Goal: Task Accomplishment & Management: Use online tool/utility

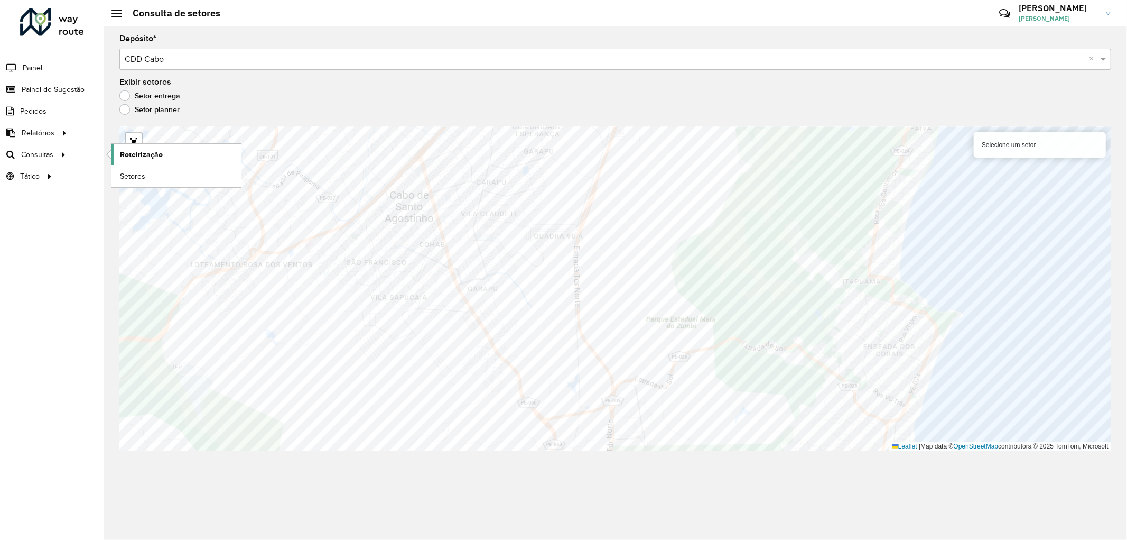
click at [165, 157] on link "Roteirização" at bounding box center [176, 154] width 129 height 21
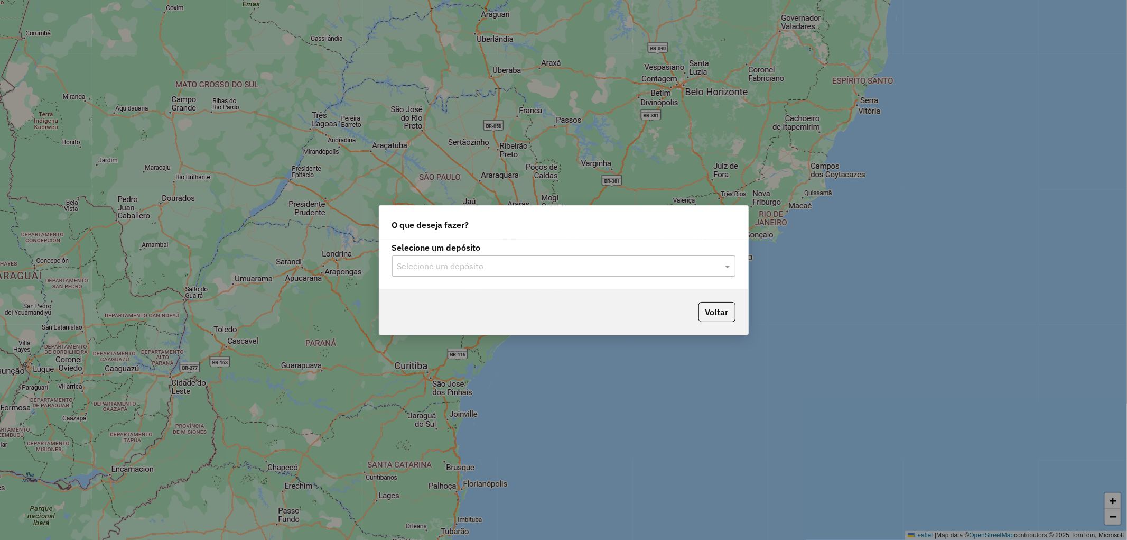
click at [597, 264] on input "text" at bounding box center [553, 266] width 312 height 13
click at [453, 310] on div "CDD Cabo" at bounding box center [564, 314] width 343 height 18
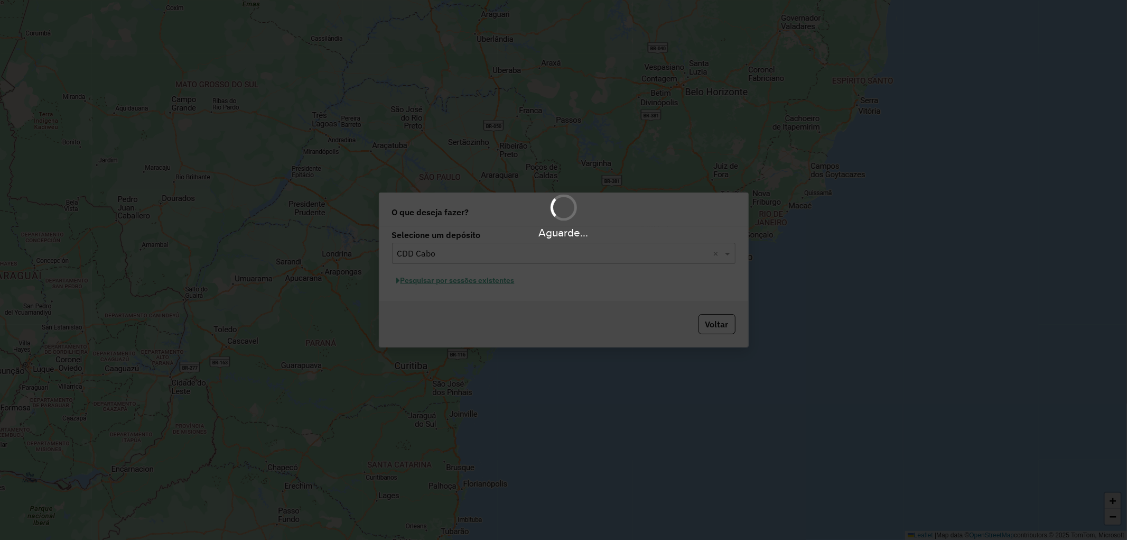
click at [462, 284] on div "Aguarde..." at bounding box center [563, 270] width 1127 height 540
click at [462, 283] on div "Aguarde..." at bounding box center [563, 270] width 1127 height 540
click at [464, 281] on div "Aguarde..." at bounding box center [563, 270] width 1127 height 540
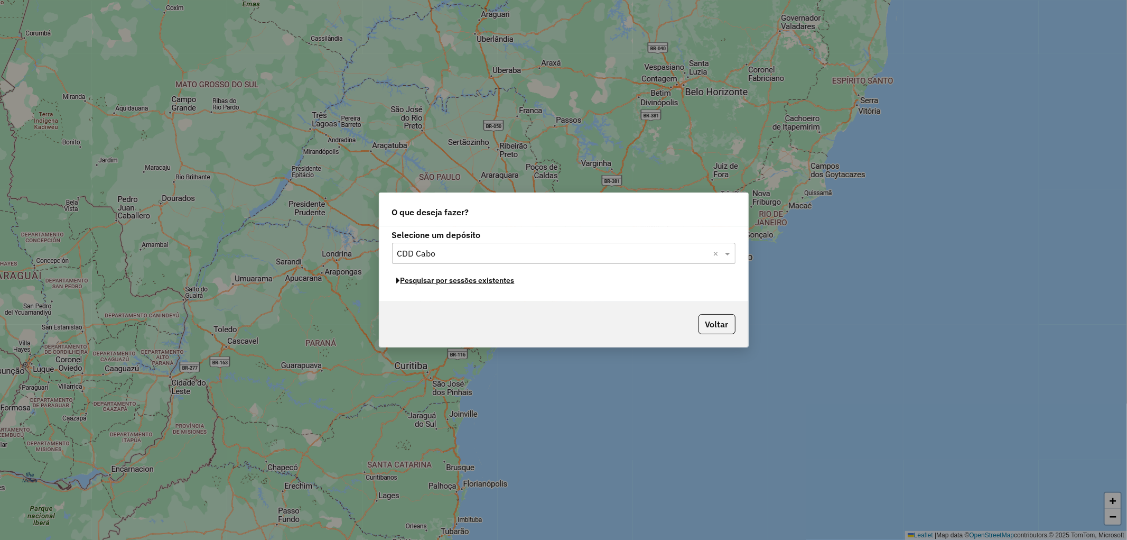
click at [464, 281] on button "Pesquisar por sessões existentes" at bounding box center [455, 280] width 127 height 16
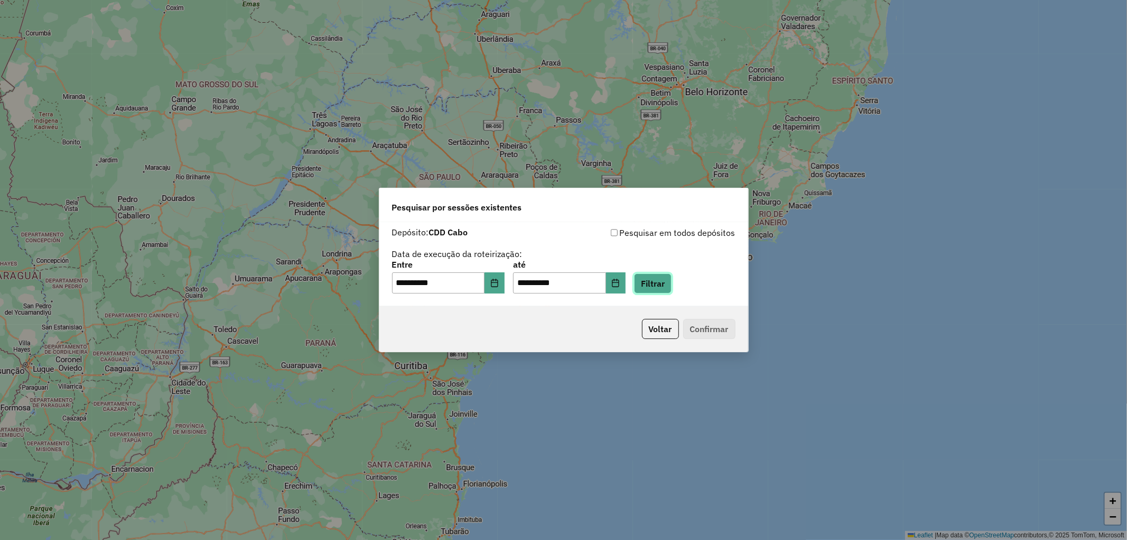
click at [656, 278] on button "Filtrar" at bounding box center [653, 283] width 38 height 20
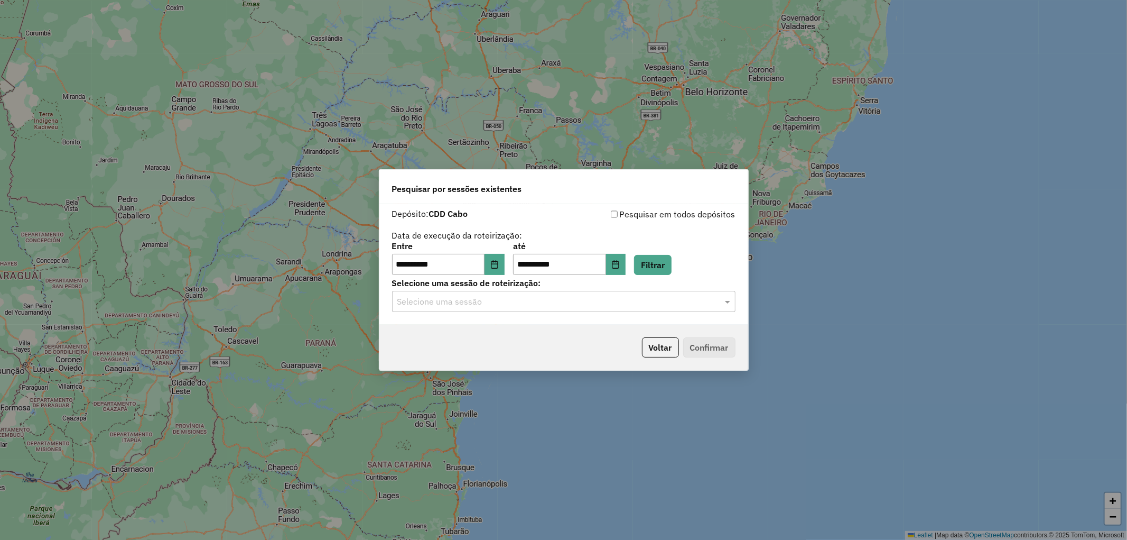
click at [461, 310] on div "Selecione uma sessão" at bounding box center [564, 301] width 344 height 21
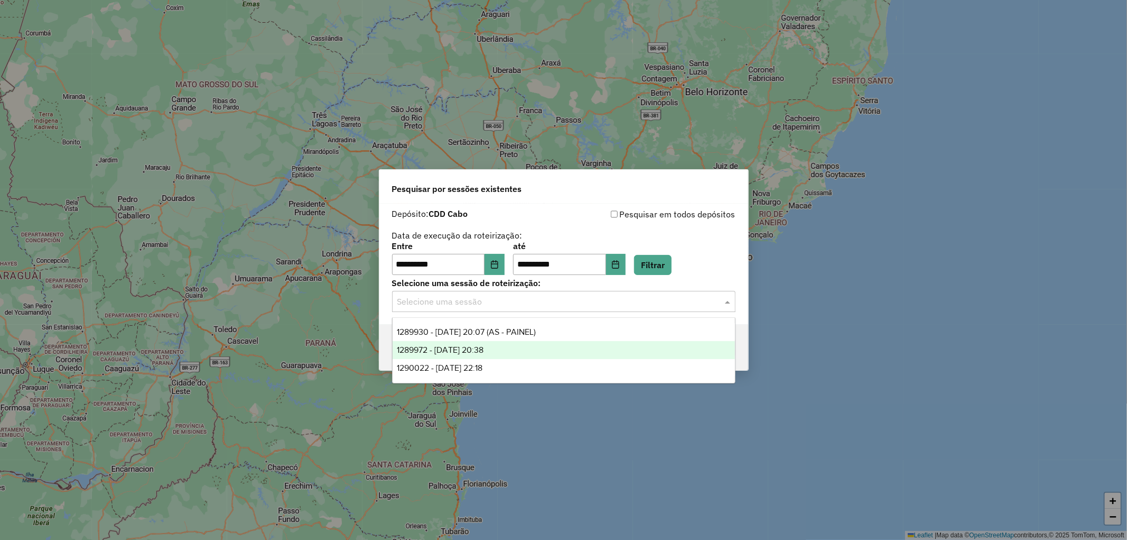
click at [462, 352] on span "1289972 - 07/10/2025 20:38" at bounding box center [440, 349] width 87 height 9
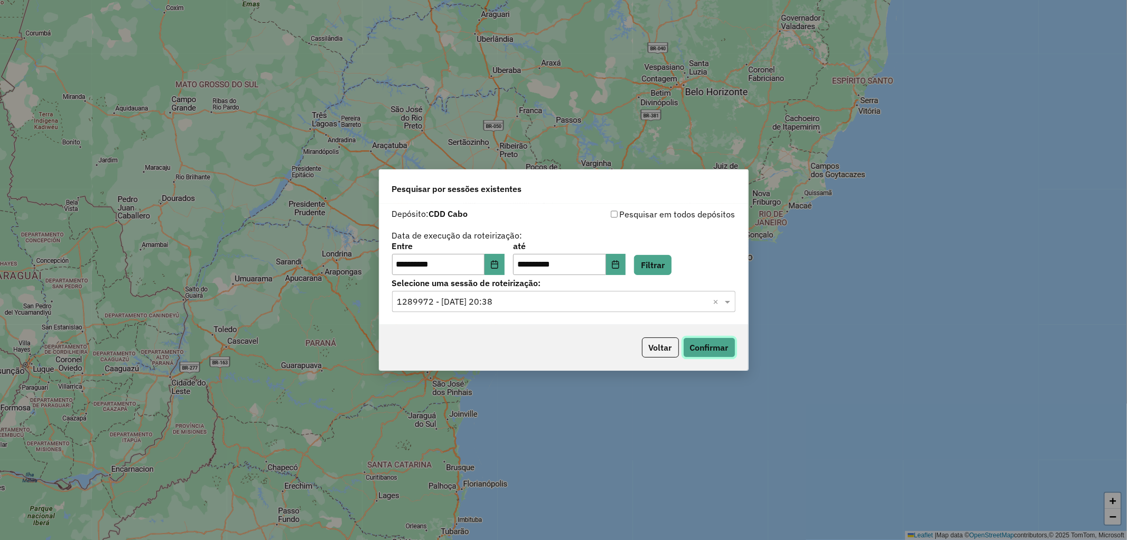
click at [727, 346] on button "Confirmar" at bounding box center [709, 347] width 52 height 20
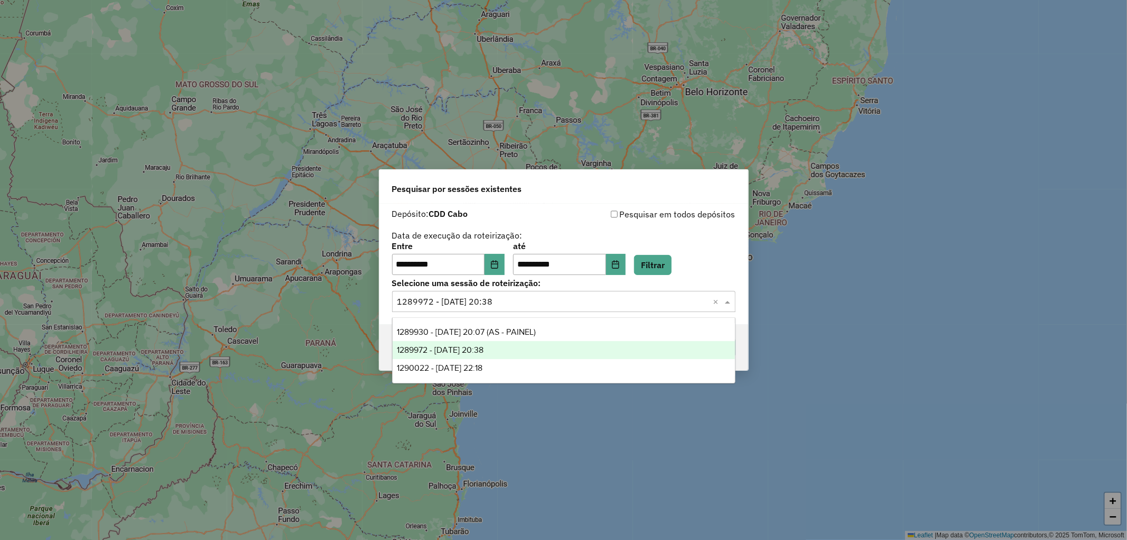
click at [545, 301] on input "text" at bounding box center [553, 301] width 312 height 13
click at [484, 349] on span "1289972 - 07/10/2025 20:38" at bounding box center [440, 349] width 87 height 9
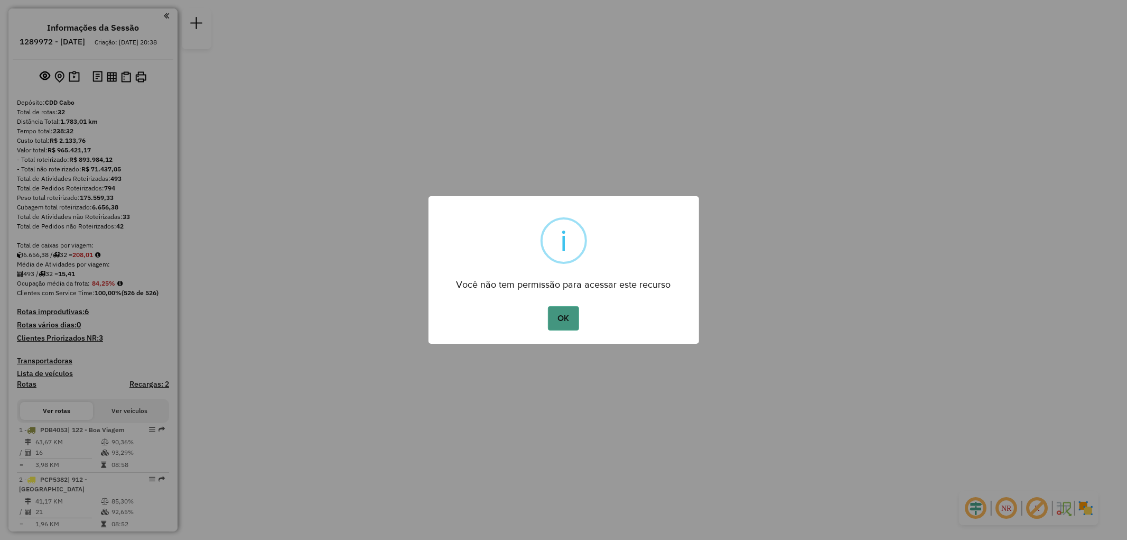
click at [566, 317] on button "OK" at bounding box center [563, 318] width 31 height 24
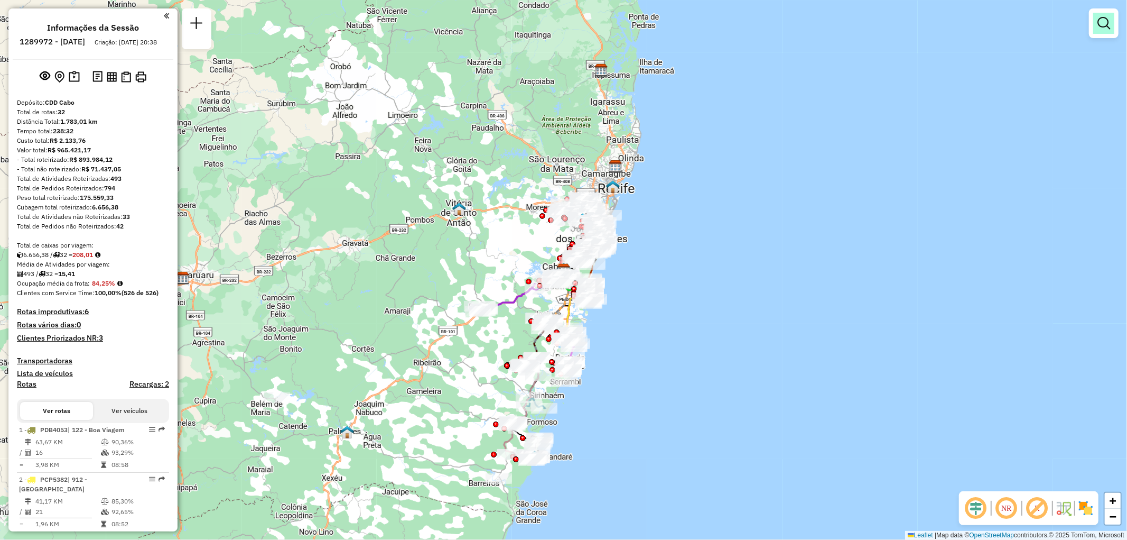
click at [1107, 22] on em at bounding box center [1104, 23] width 13 height 13
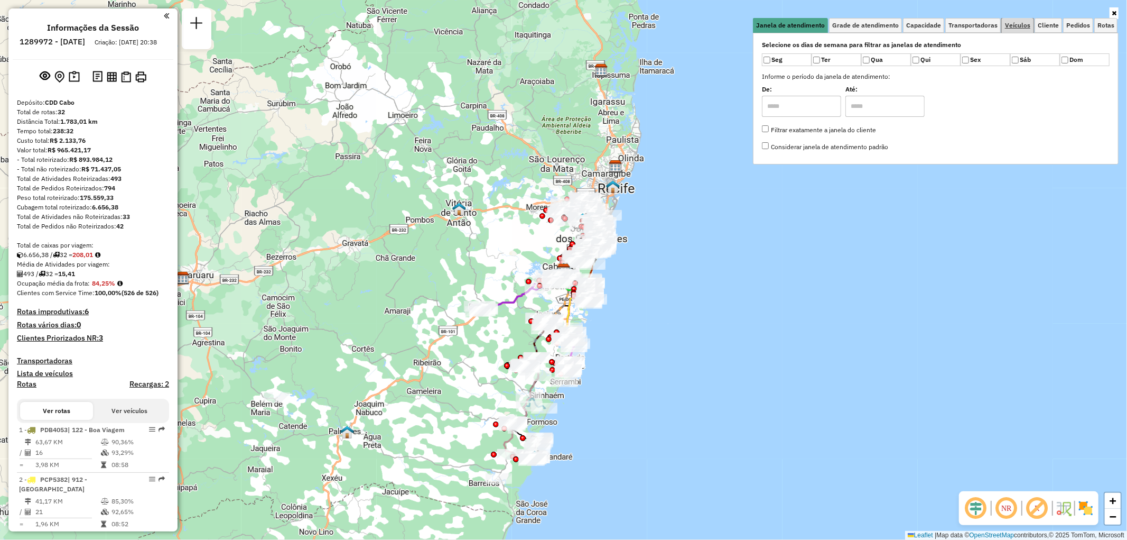
click at [1017, 24] on span "Veículos" at bounding box center [1017, 25] width 25 height 6
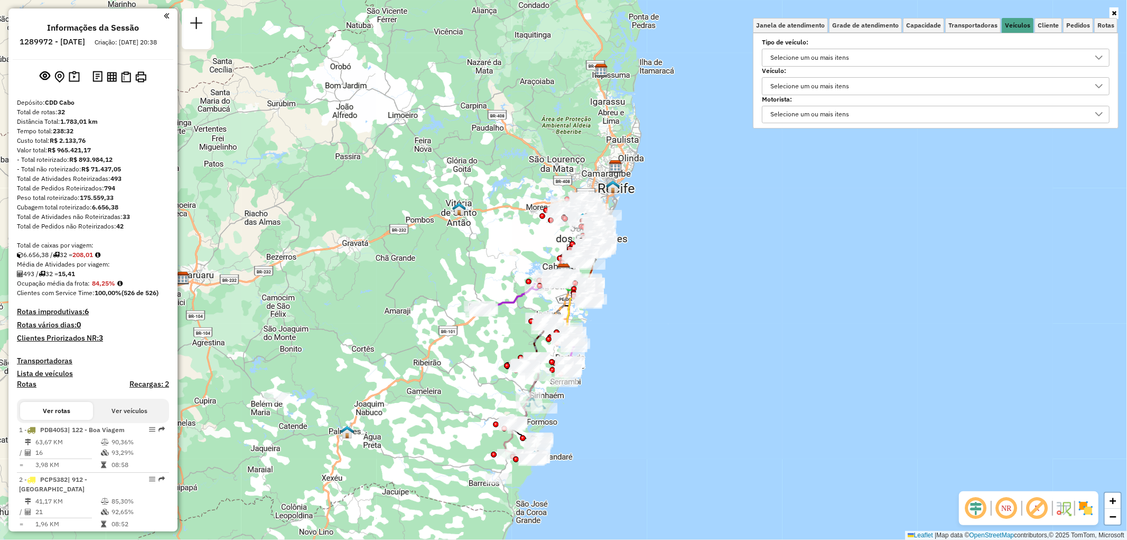
click at [840, 84] on div "Selecione um ou mais itens" at bounding box center [810, 86] width 86 height 17
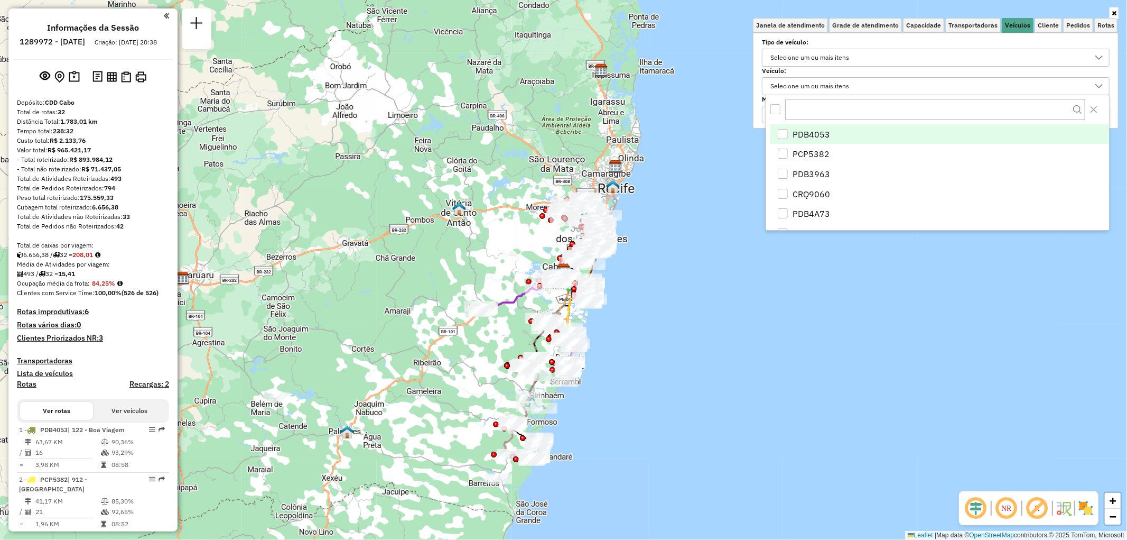
scroll to position [6, 35]
type input "**********"
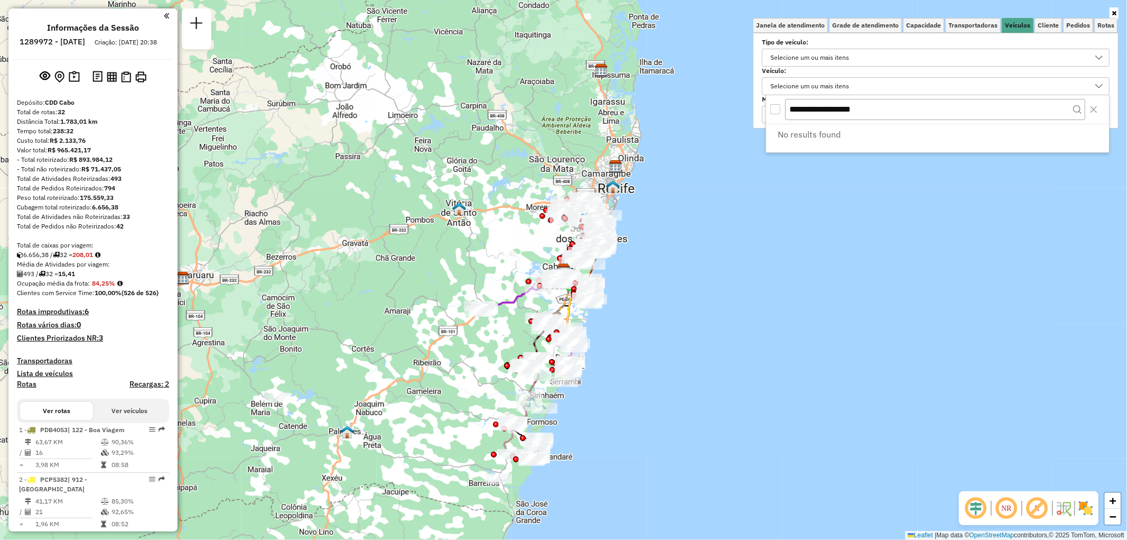
drag, startPoint x: 873, startPoint y: 113, endPoint x: 756, endPoint y: 104, distance: 117.6
click at [756, 104] on body "Aguarde... Pop-up bloqueado! Seu navegador bloqueou automáticamente a abertura …" at bounding box center [563, 270] width 1127 height 540
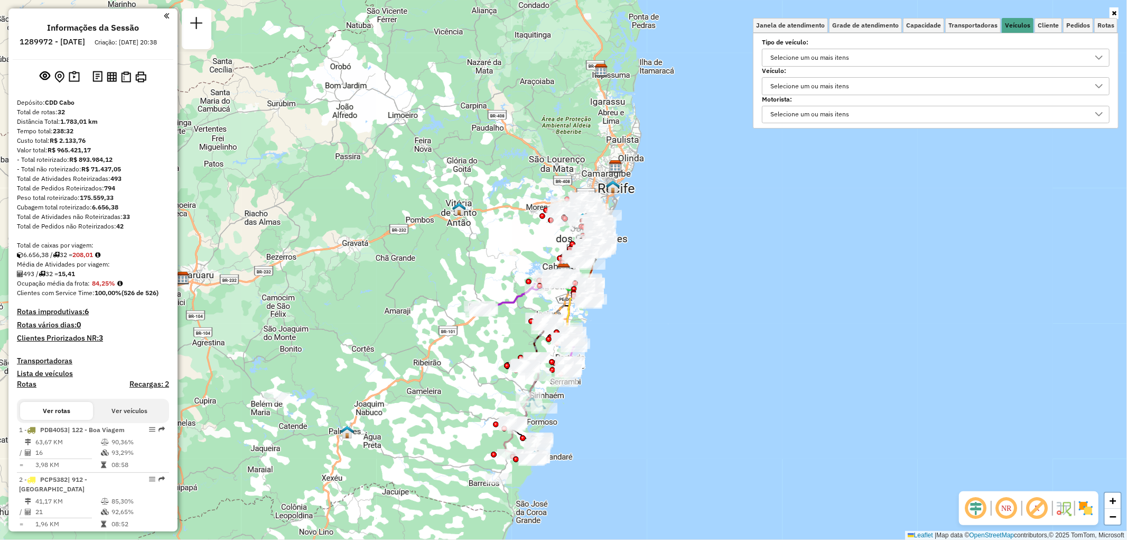
click at [793, 89] on div "Selecione um ou mais itens" at bounding box center [810, 86] width 86 height 17
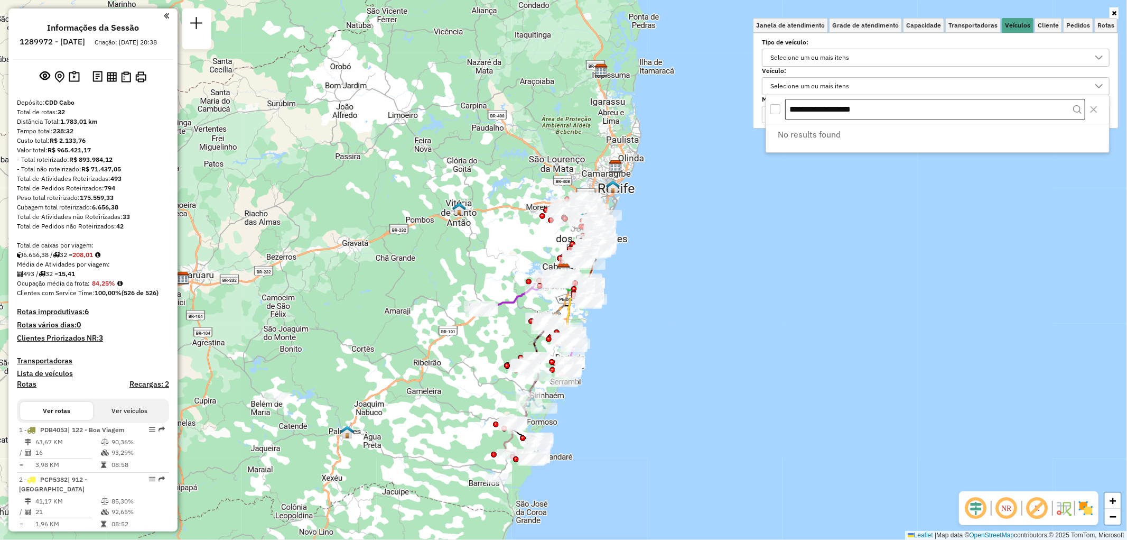
drag, startPoint x: 876, startPoint y: 106, endPoint x: 785, endPoint y: 106, distance: 90.9
click at [785, 106] on input "**********" at bounding box center [935, 109] width 300 height 21
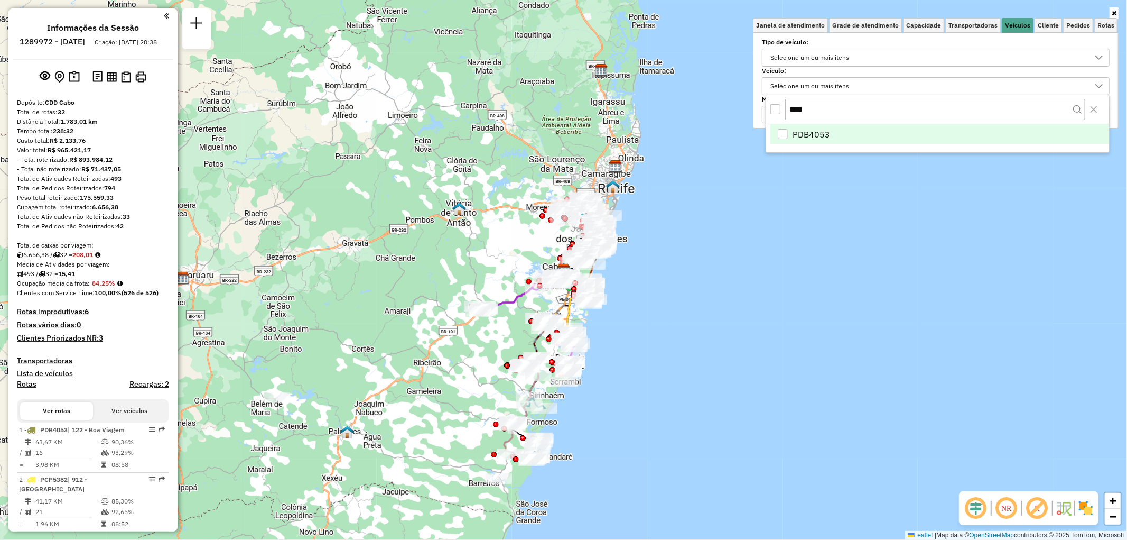
type input "****"
click at [785, 133] on div "PDB4053" at bounding box center [783, 134] width 10 height 10
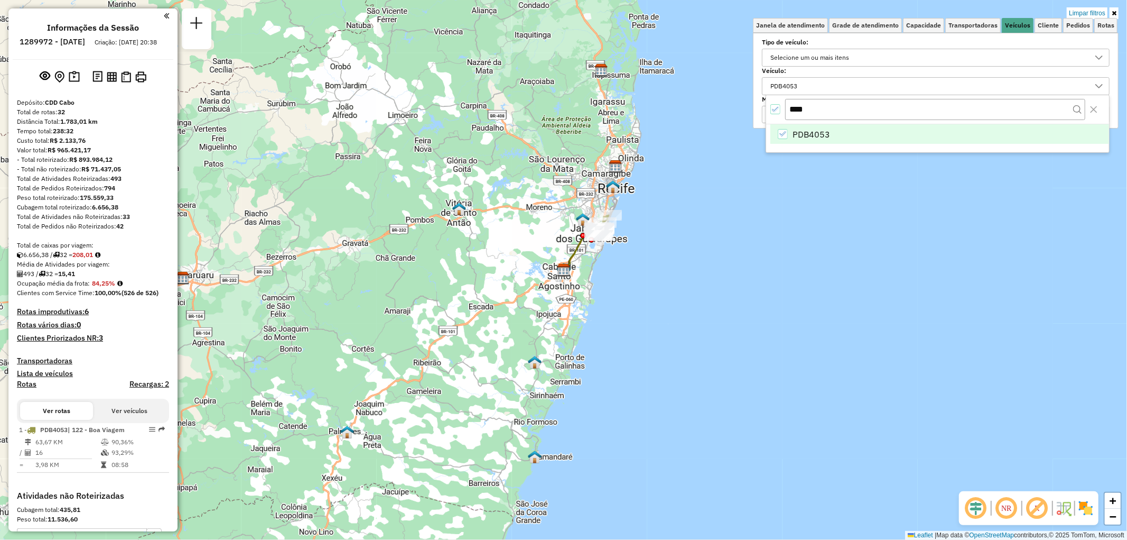
click at [1112, 11] on icon at bounding box center [1114, 13] width 5 height 6
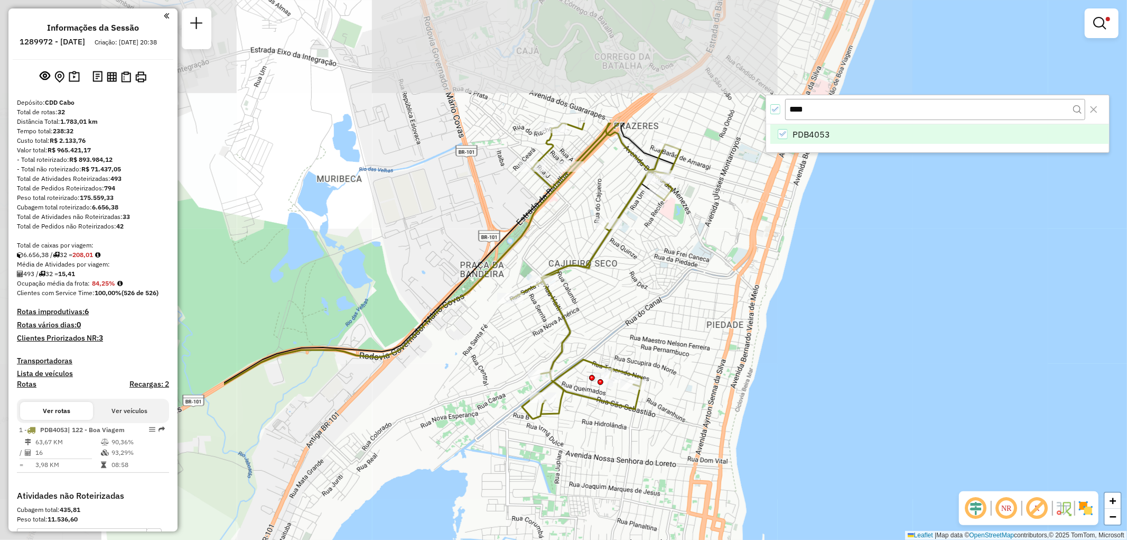
drag, startPoint x: 601, startPoint y: 192, endPoint x: 934, endPoint y: 366, distance: 375.9
click at [938, 369] on div "Limpar filtros Janela de atendimento Grade de atendimento Capacidade Transporta…" at bounding box center [563, 270] width 1127 height 540
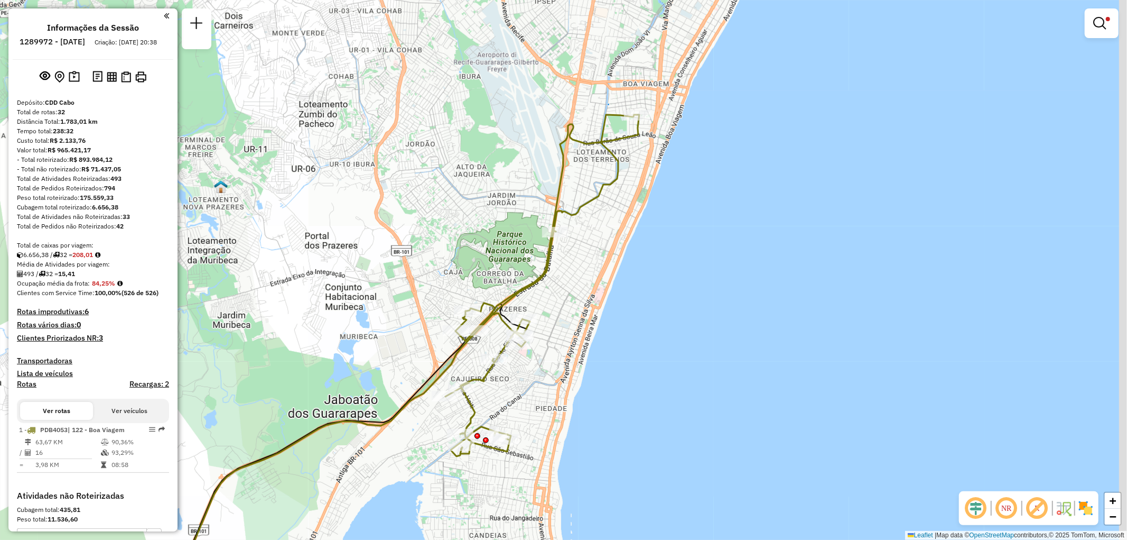
drag, startPoint x: 712, startPoint y: 237, endPoint x: 532, endPoint y: 369, distance: 223.5
click at [532, 369] on div "Limpar filtros Janela de atendimento Grade de atendimento Capacidade Transporta…" at bounding box center [563, 270] width 1127 height 540
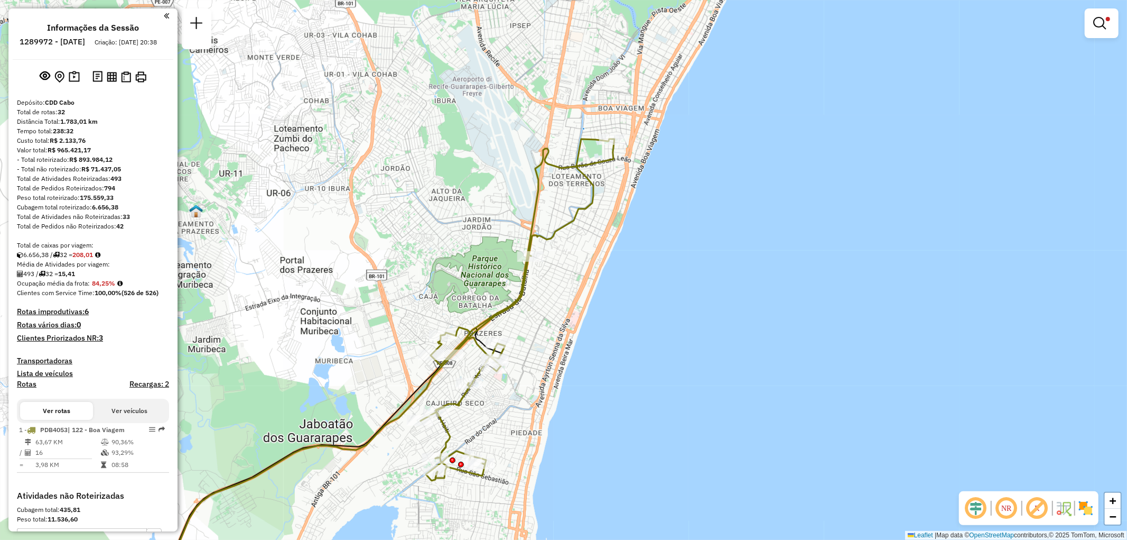
drag, startPoint x: 671, startPoint y: 252, endPoint x: 661, endPoint y: 271, distance: 21.0
click at [661, 271] on div "Limpar filtros Janela de atendimento Grade de atendimento Capacidade Transporta…" at bounding box center [563, 270] width 1127 height 540
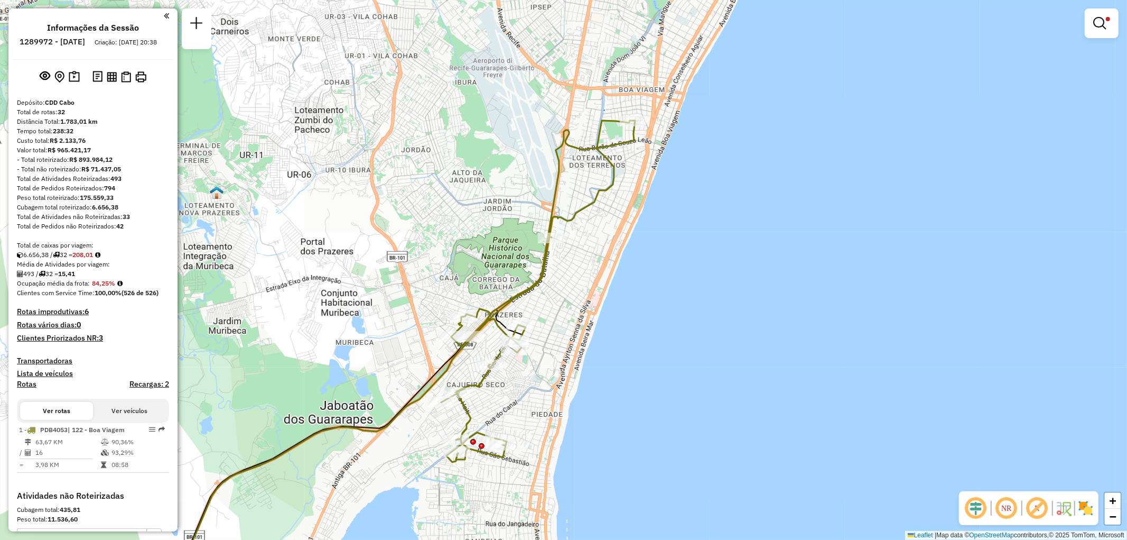
drag, startPoint x: 600, startPoint y: 288, endPoint x: 621, endPoint y: 270, distance: 27.0
click at [621, 270] on div "Limpar filtros Janela de atendimento Grade de atendimento Capacidade Transporta…" at bounding box center [563, 270] width 1127 height 540
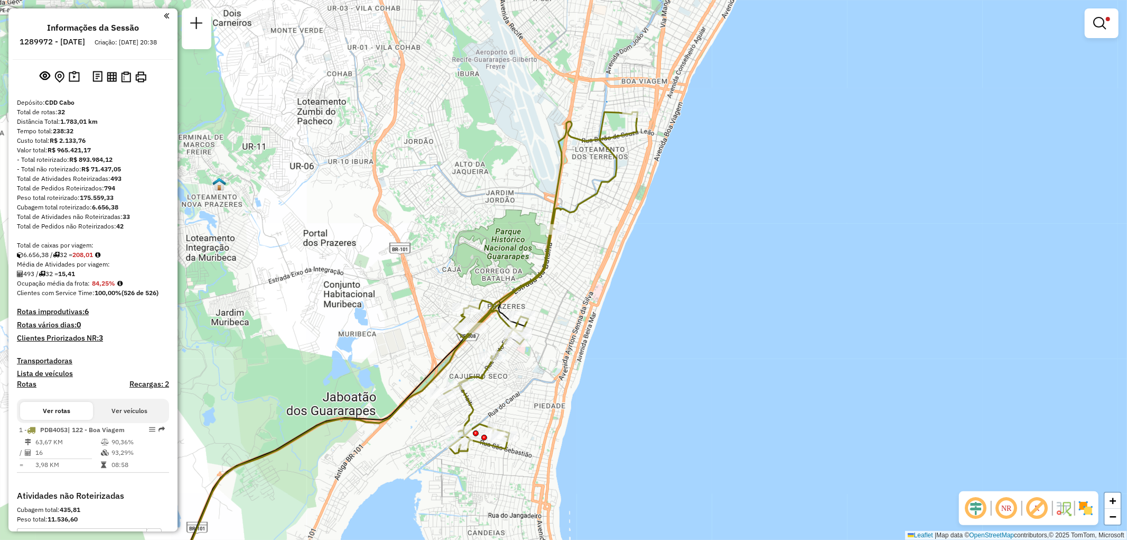
drag, startPoint x: 616, startPoint y: 262, endPoint x: 618, endPoint y: 253, distance: 9.9
click at [618, 253] on div "Limpar filtros Janela de atendimento Grade de atendimento Capacidade Transporta…" at bounding box center [563, 270] width 1127 height 540
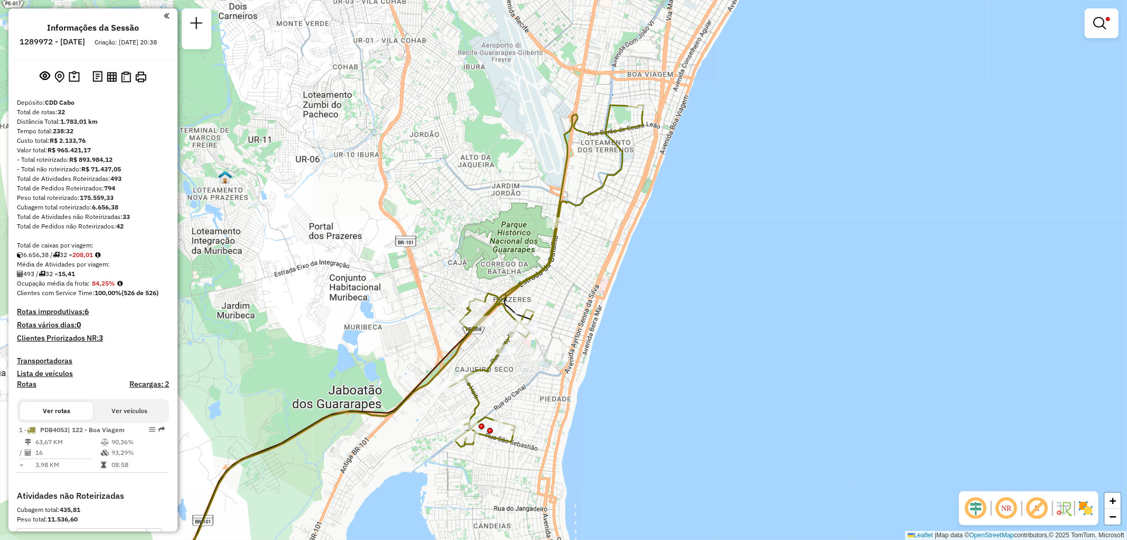
drag, startPoint x: 659, startPoint y: 241, endPoint x: 665, endPoint y: 235, distance: 8.2
click at [665, 235] on div "Limpar filtros Janela de atendimento Grade de atendimento Capacidade Transporta…" at bounding box center [563, 270] width 1127 height 540
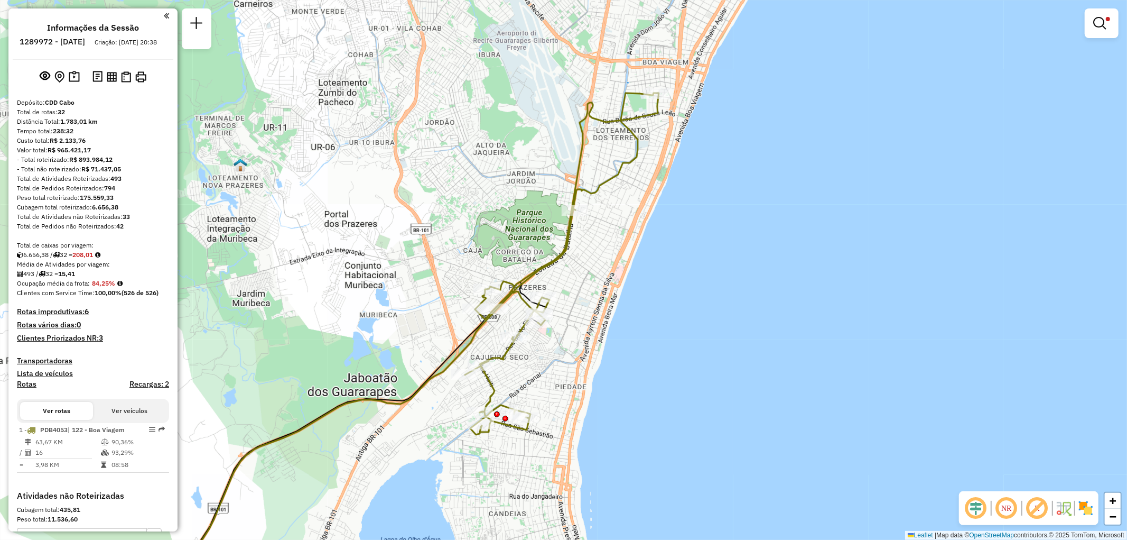
drag, startPoint x: 445, startPoint y: 200, endPoint x: 460, endPoint y: 188, distance: 19.6
click at [460, 188] on div "Limpar filtros Janela de atendimento Grade de atendimento Capacidade Transporta…" at bounding box center [563, 270] width 1127 height 540
